Goal: Information Seeking & Learning: Learn about a topic

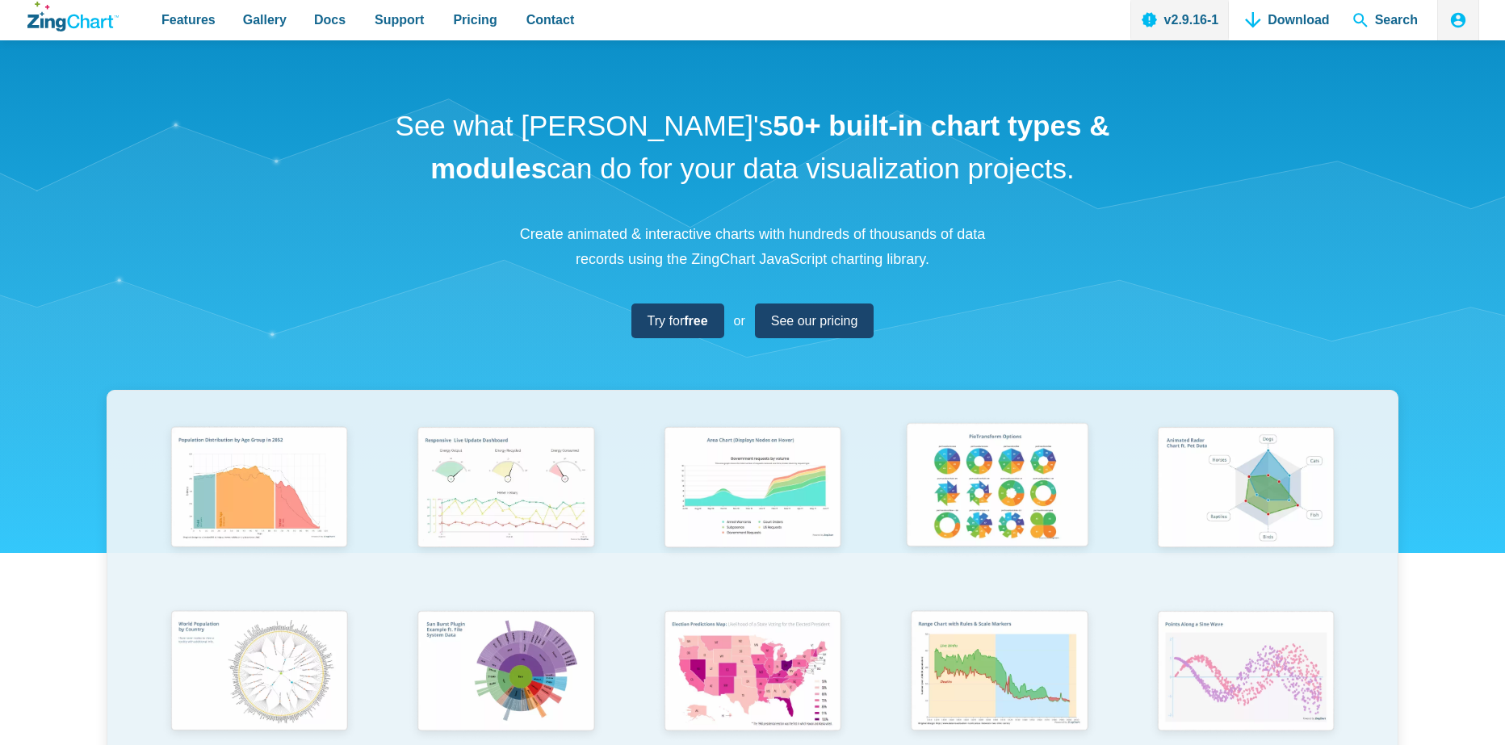
click at [949, 509] on img "App Content" at bounding box center [997, 488] width 203 height 145
